Goal: Use online tool/utility: Utilize a website feature to perform a specific function

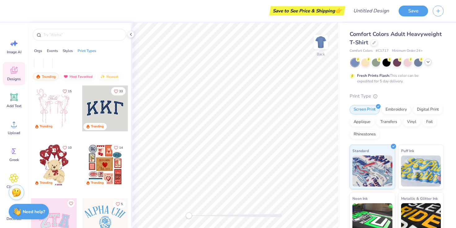
click at [427, 62] on polyline at bounding box center [427, 61] width 2 height 1
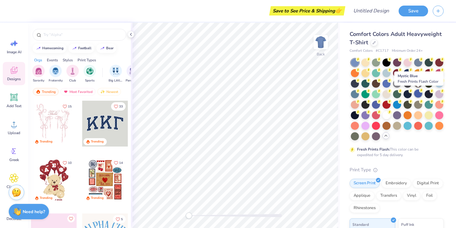
click at [417, 94] on div at bounding box center [418, 94] width 8 height 8
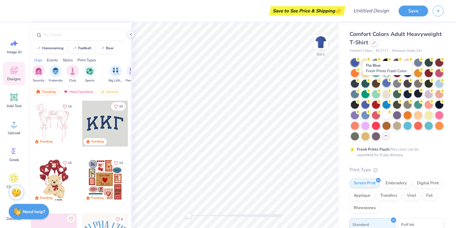
click at [383, 82] on div at bounding box center [386, 83] width 8 height 8
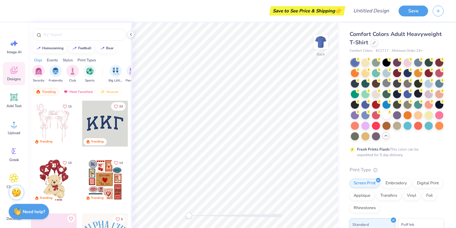
click at [355, 60] on div at bounding box center [355, 63] width 8 height 8
click at [364, 104] on div at bounding box center [365, 104] width 8 height 8
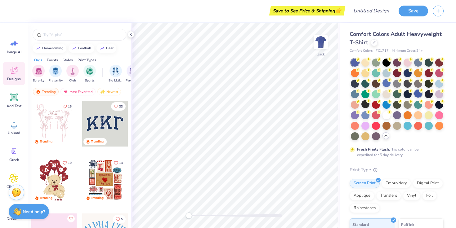
click at [416, 93] on div at bounding box center [418, 94] width 8 height 8
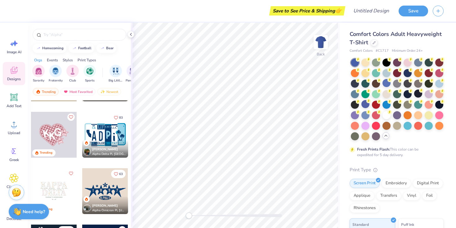
scroll to position [665, 0]
click at [103, 136] on div at bounding box center [105, 135] width 46 height 46
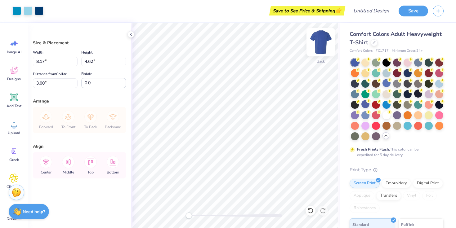
click at [319, 42] on img at bounding box center [320, 42] width 25 height 25
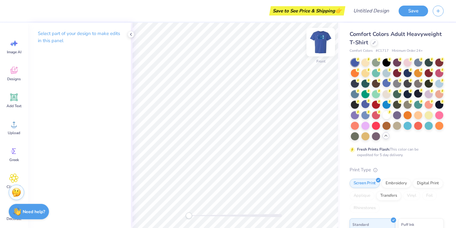
click at [322, 42] on img at bounding box center [320, 42] width 25 height 25
click at [324, 46] on img at bounding box center [320, 42] width 25 height 25
click at [13, 74] on icon at bounding box center [13, 70] width 9 height 9
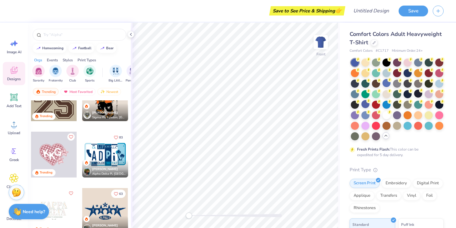
scroll to position [649, 0]
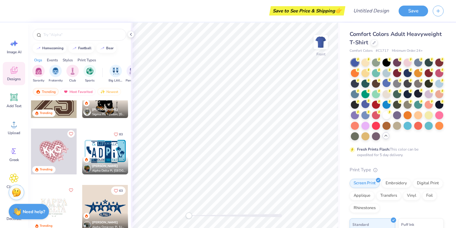
click at [103, 151] on div at bounding box center [105, 152] width 46 height 46
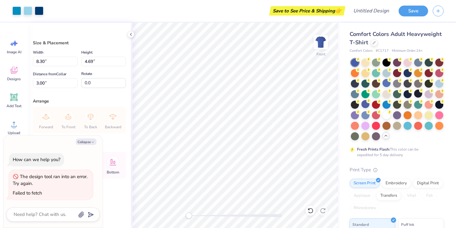
type textarea "x"
type input "9.63"
type input "5.44"
type input "4.53"
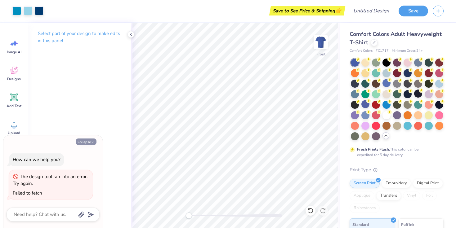
click at [90, 142] on button "Collapse" at bounding box center [86, 142] width 21 height 7
type textarea "x"
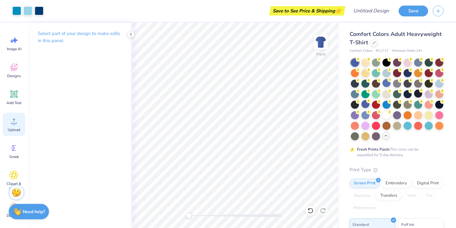
scroll to position [0, 0]
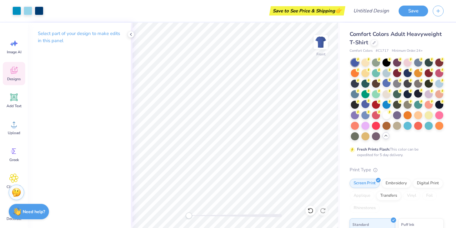
click at [15, 71] on icon at bounding box center [13, 70] width 9 height 9
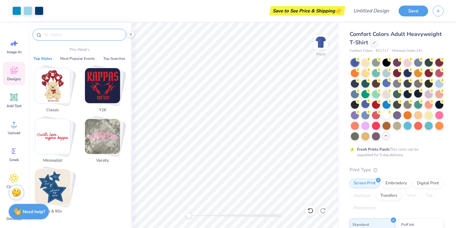
click at [71, 33] on input "text" at bounding box center [82, 35] width 79 height 6
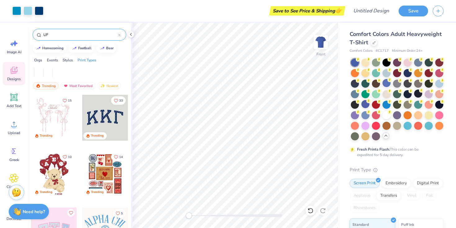
type input "UF"
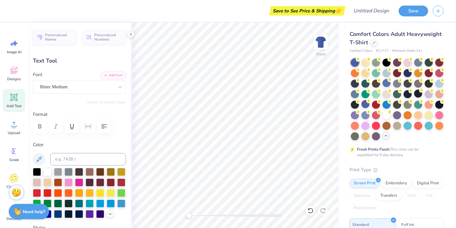
type input "0.78"
type input "0.48"
type input "5.33"
type input "1.52"
type input "0.54"
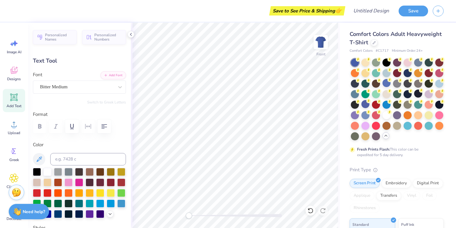
type input "5.06"
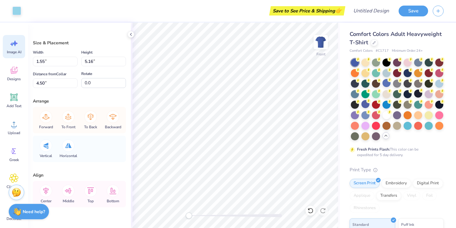
click at [13, 47] on icon at bounding box center [13, 43] width 9 height 9
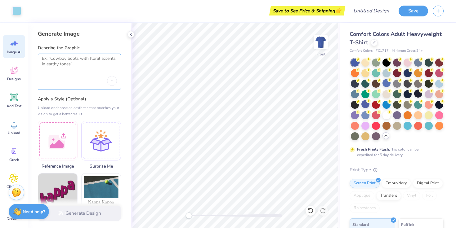
click at [54, 59] on textarea at bounding box center [79, 63] width 75 height 15
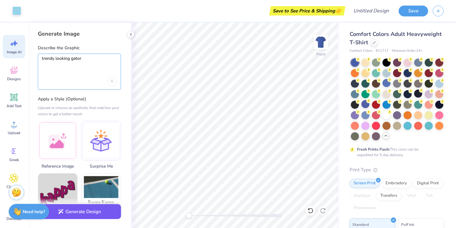
type textarea "trendy looking gator"
click at [102, 210] on button "Generate Design" at bounding box center [79, 211] width 83 height 15
